Goal: Navigation & Orientation: Find specific page/section

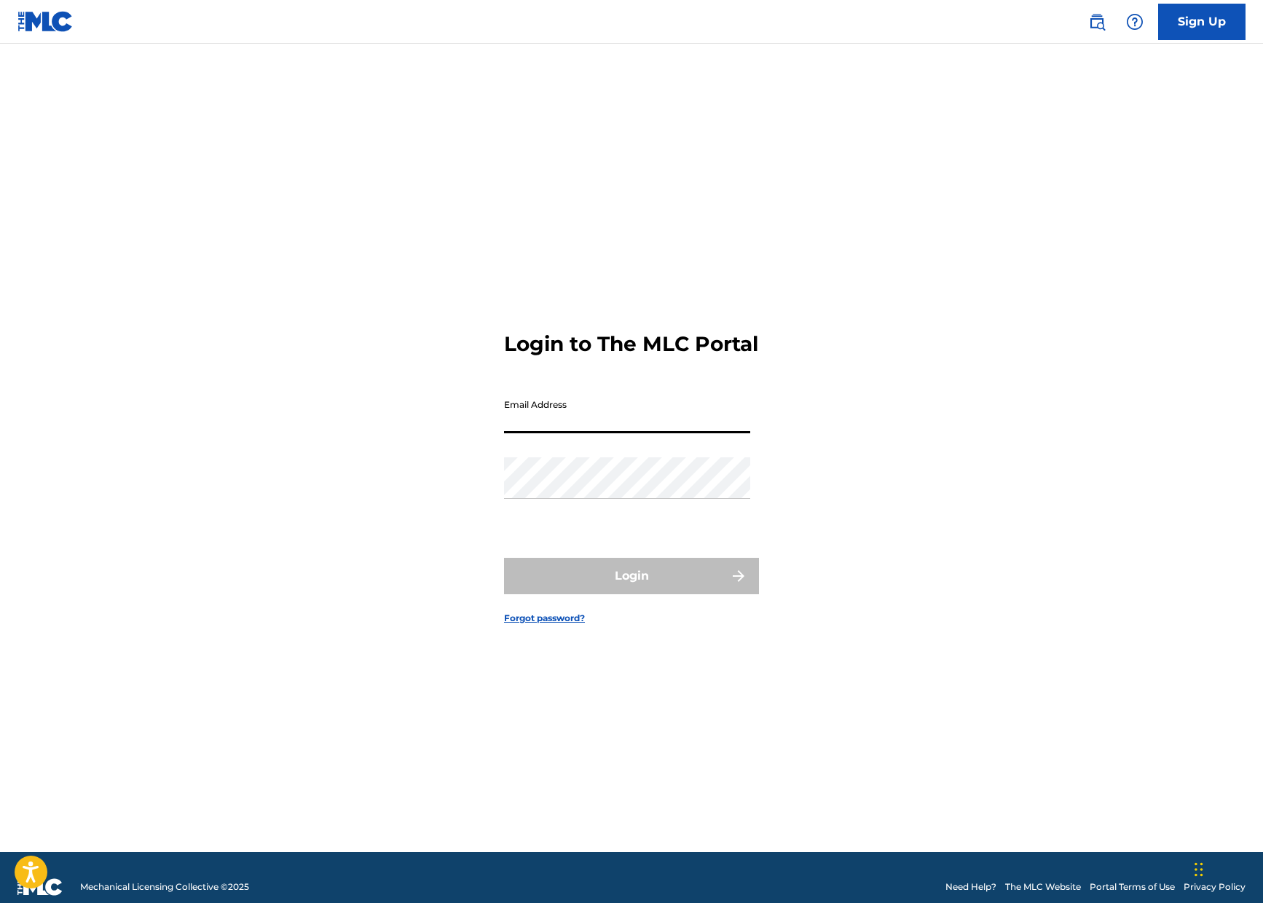
type input "[PERSON_NAME][EMAIL_ADDRESS][PERSON_NAME][DOMAIN_NAME]"
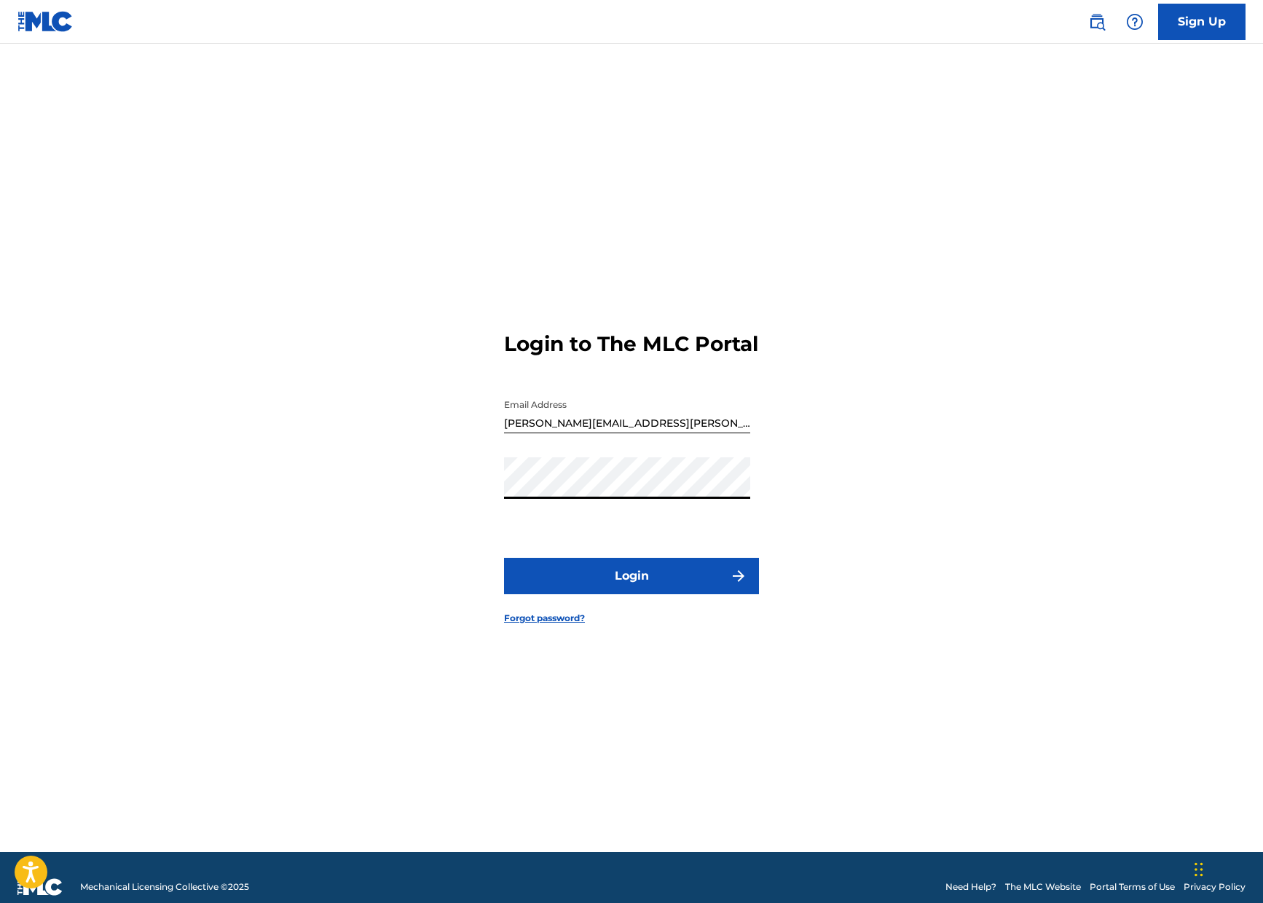
click at [628, 591] on button "Login" at bounding box center [631, 576] width 255 height 36
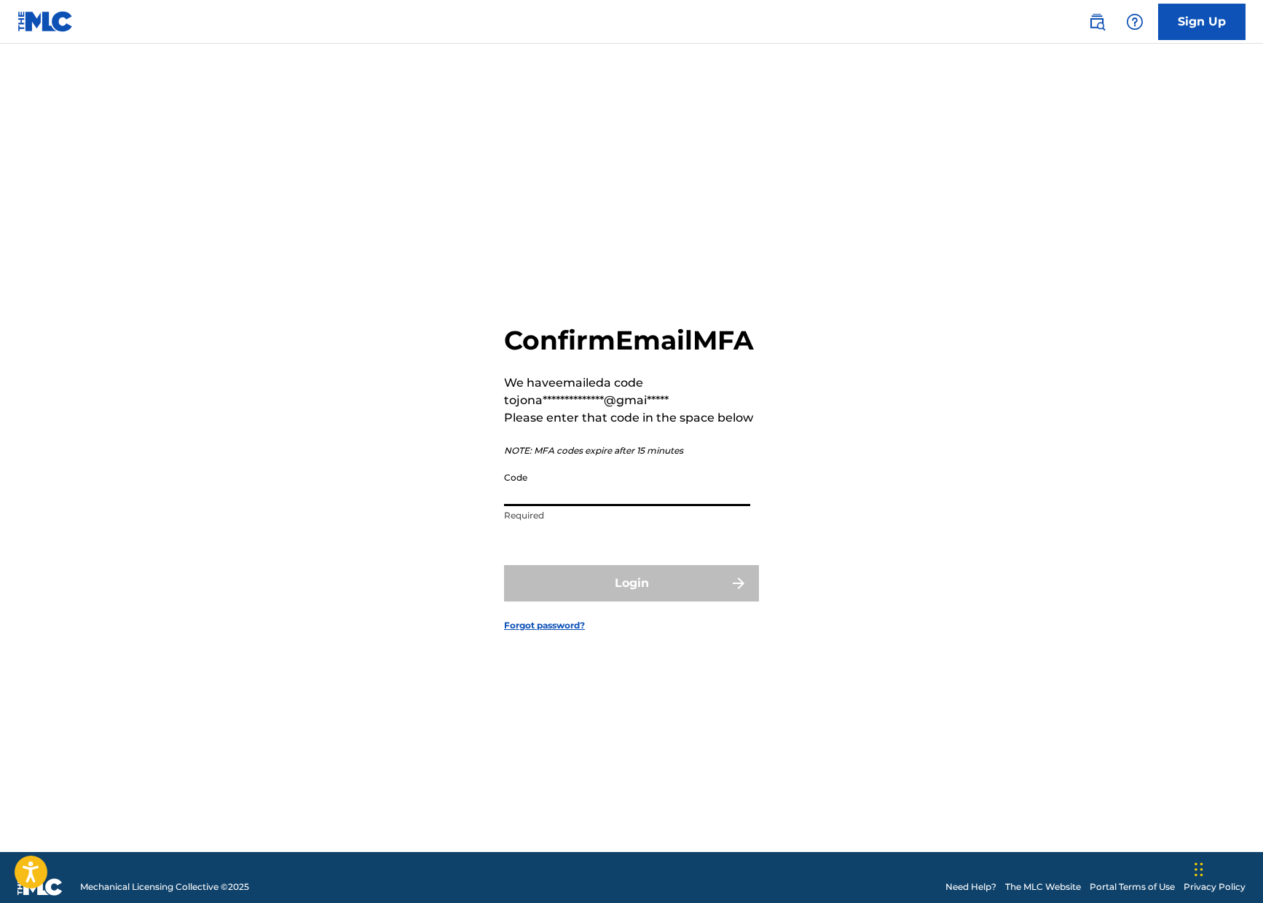
click at [626, 506] on input "Code" at bounding box center [627, 486] width 246 height 42
type input "919694"
click at [635, 596] on button "Login" at bounding box center [631, 583] width 255 height 36
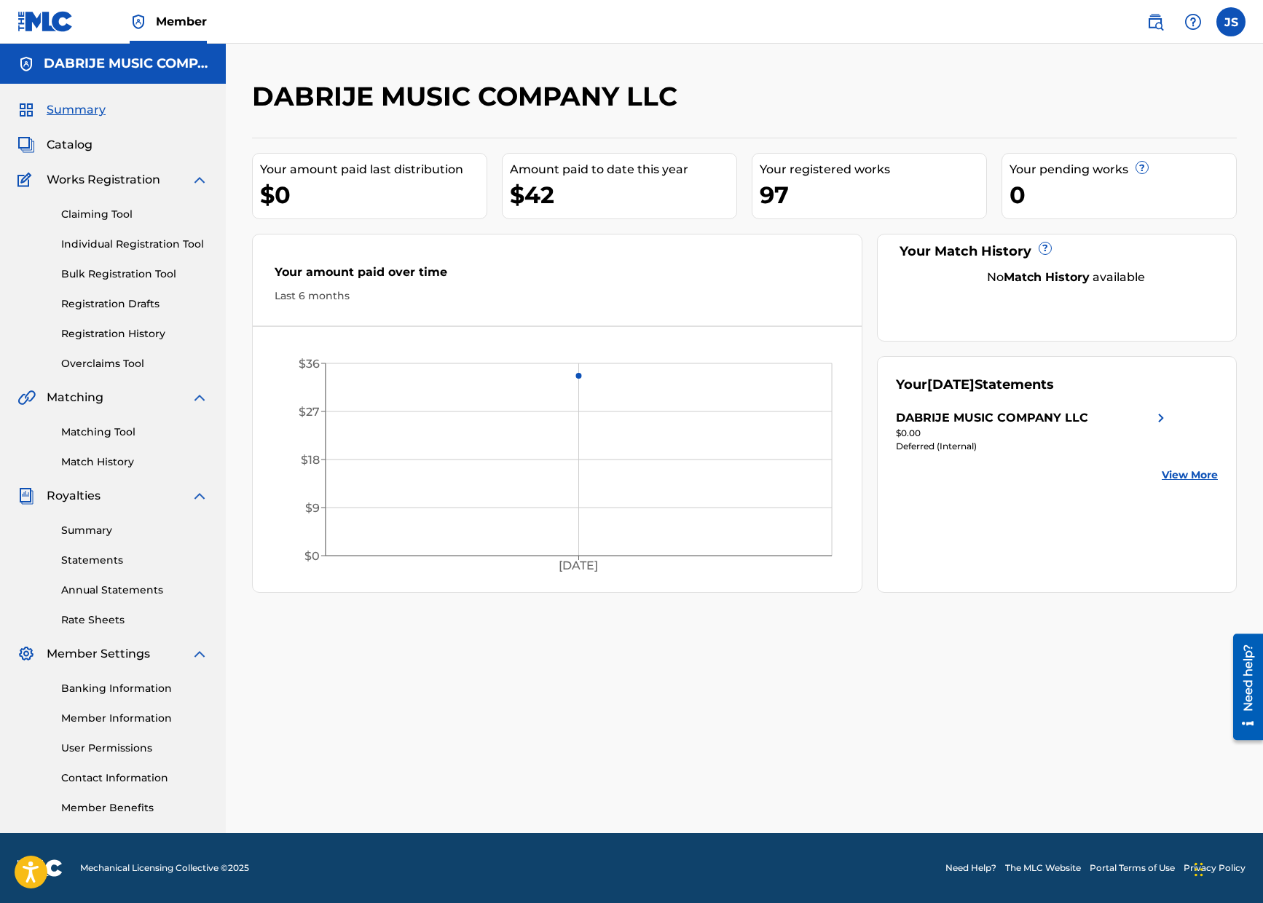
drag, startPoint x: 74, startPoint y: 143, endPoint x: 83, endPoint y: 157, distance: 17.4
click at [74, 143] on span "Catalog" at bounding box center [70, 144] width 46 height 17
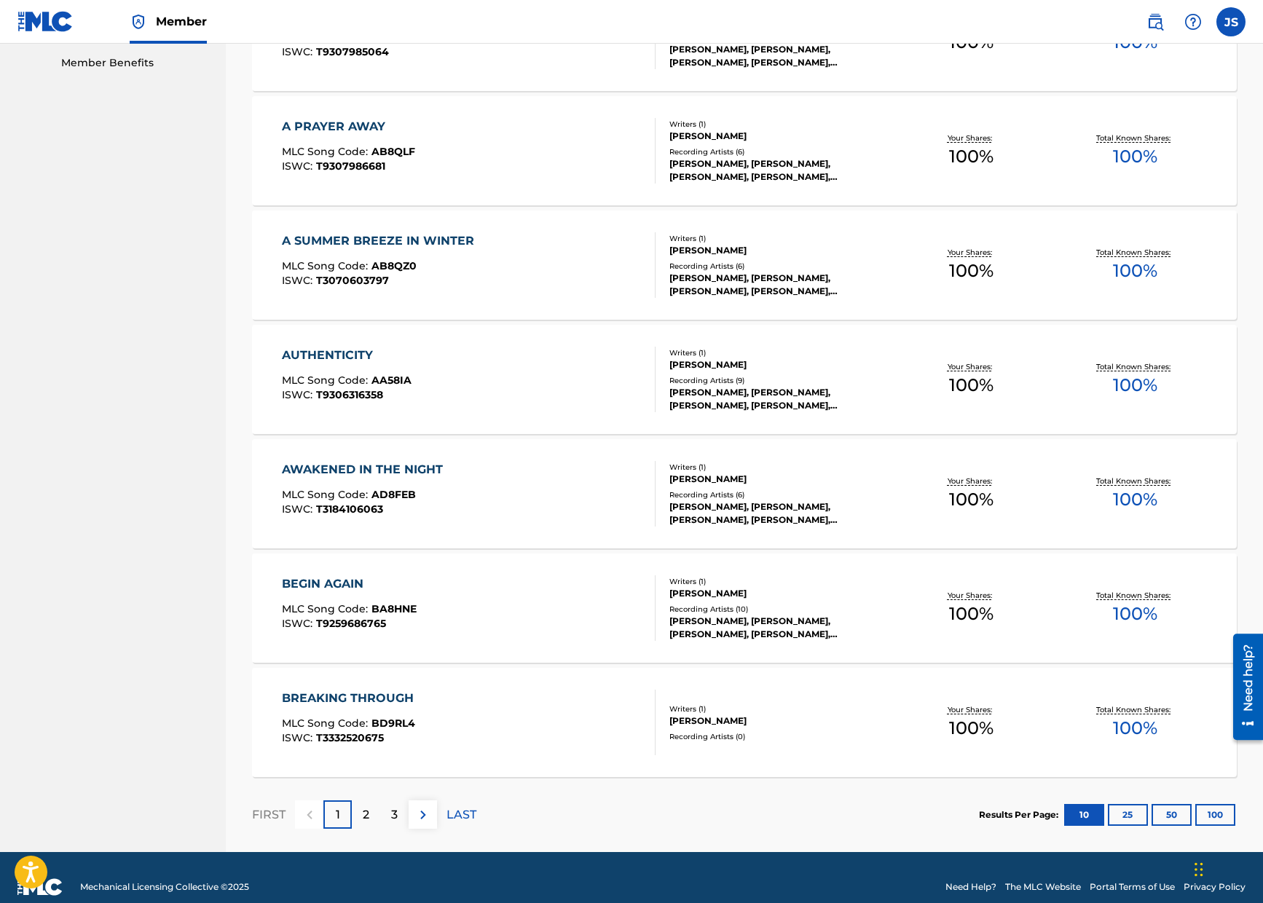
scroll to position [760, 0]
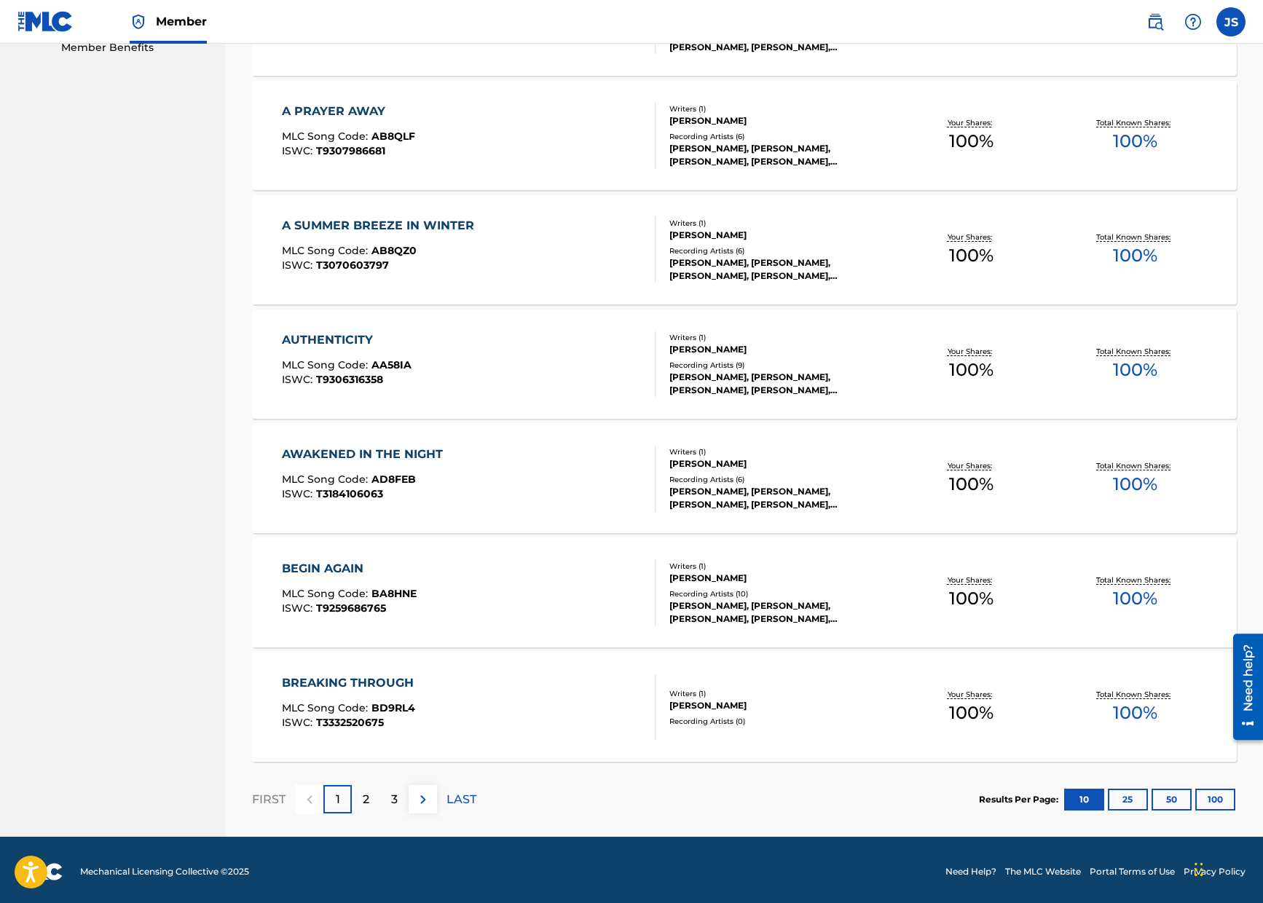
click at [1219, 797] on button "100" at bounding box center [1215, 800] width 40 height 22
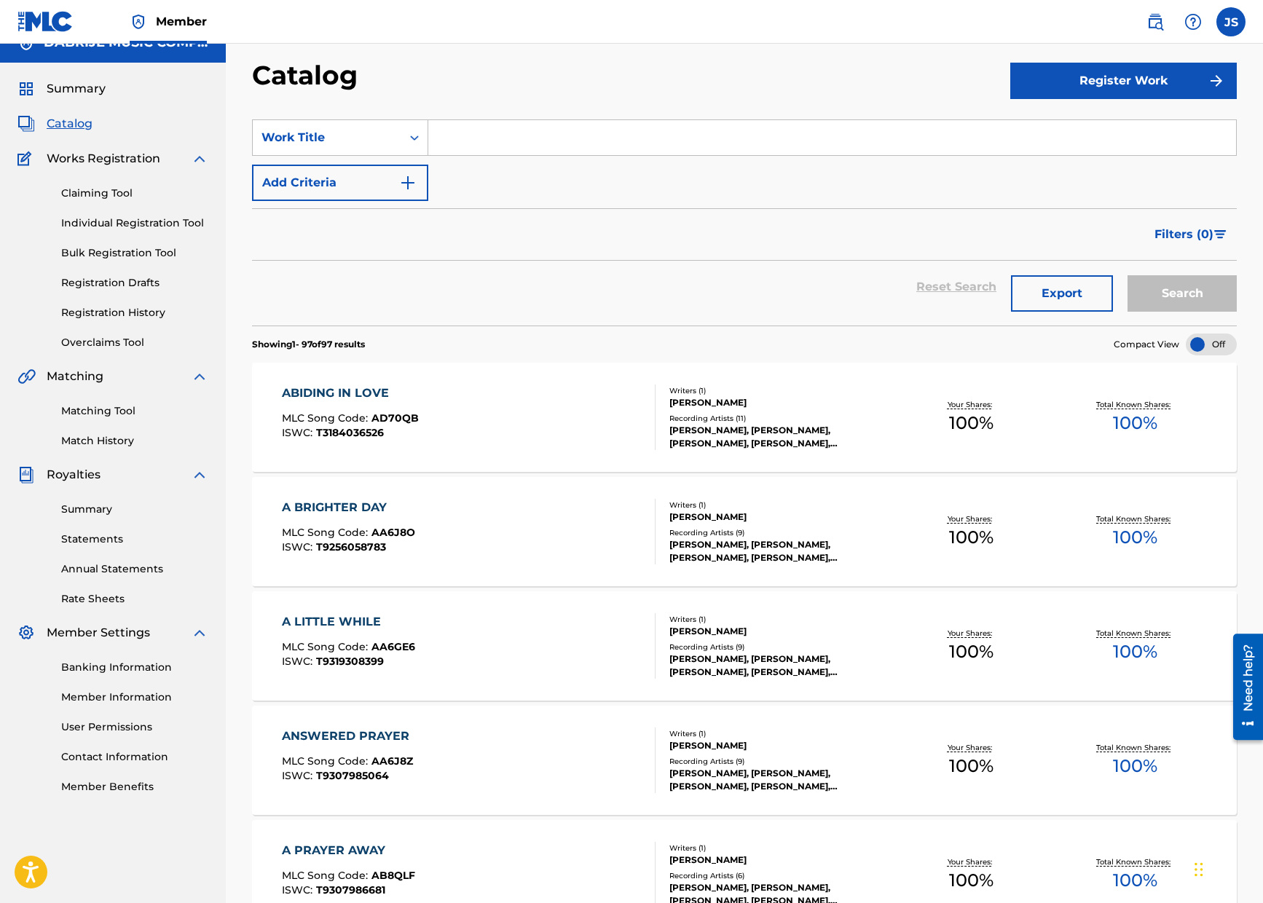
scroll to position [0, 0]
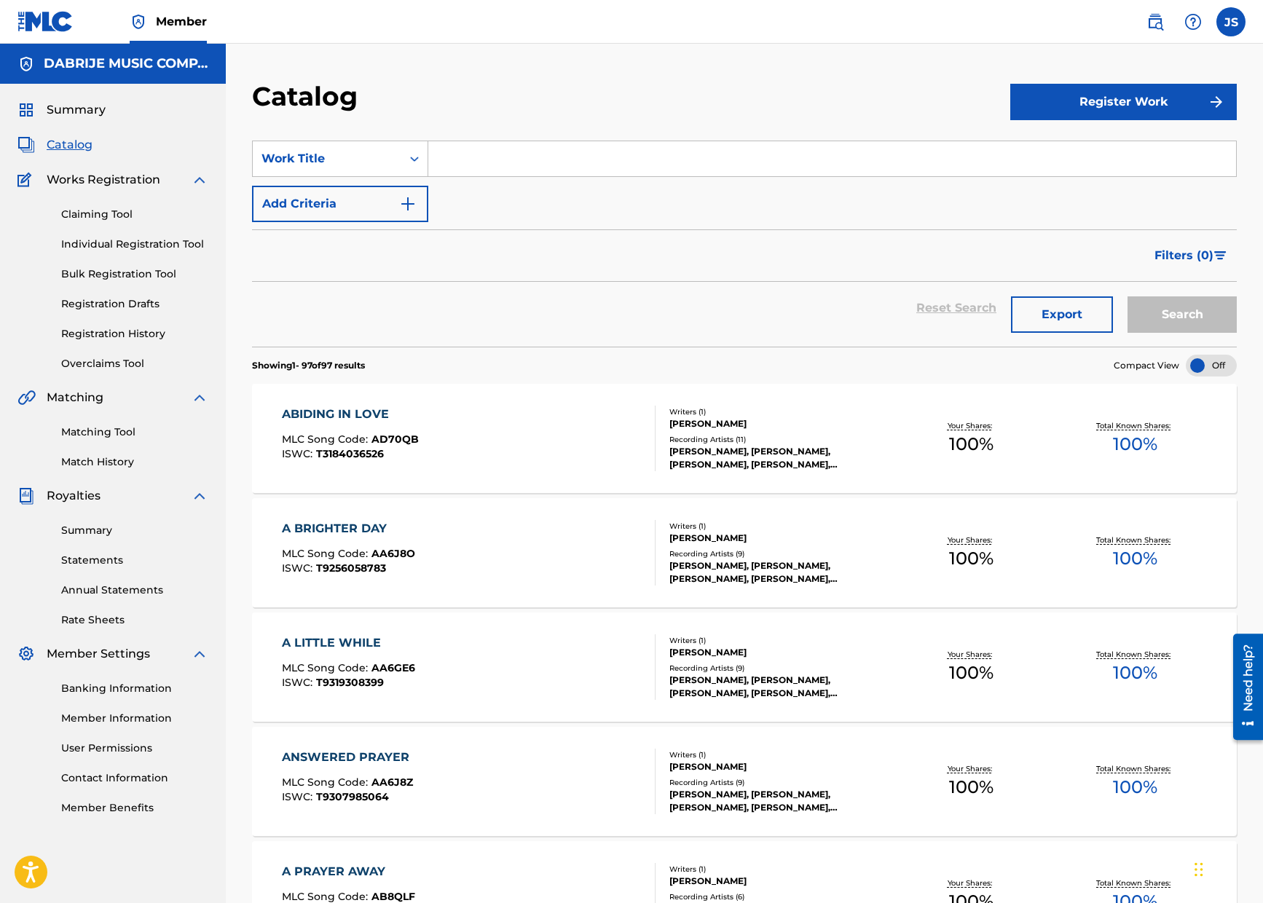
click at [1231, 20] on label at bounding box center [1230, 21] width 29 height 29
click at [1231, 22] on input "JS [PERSON_NAME] [PERSON_NAME][EMAIL_ADDRESS][PERSON_NAME][DOMAIN_NAME] Notific…" at bounding box center [1231, 22] width 0 height 0
click at [1087, 202] on p "Log out" at bounding box center [1090, 206] width 34 height 13
click at [1231, 22] on input "JS [PERSON_NAME] [PERSON_NAME][EMAIL_ADDRESS][PERSON_NAME][DOMAIN_NAME] Notific…" at bounding box center [1231, 22] width 0 height 0
